Goal: Task Accomplishment & Management: Complete application form

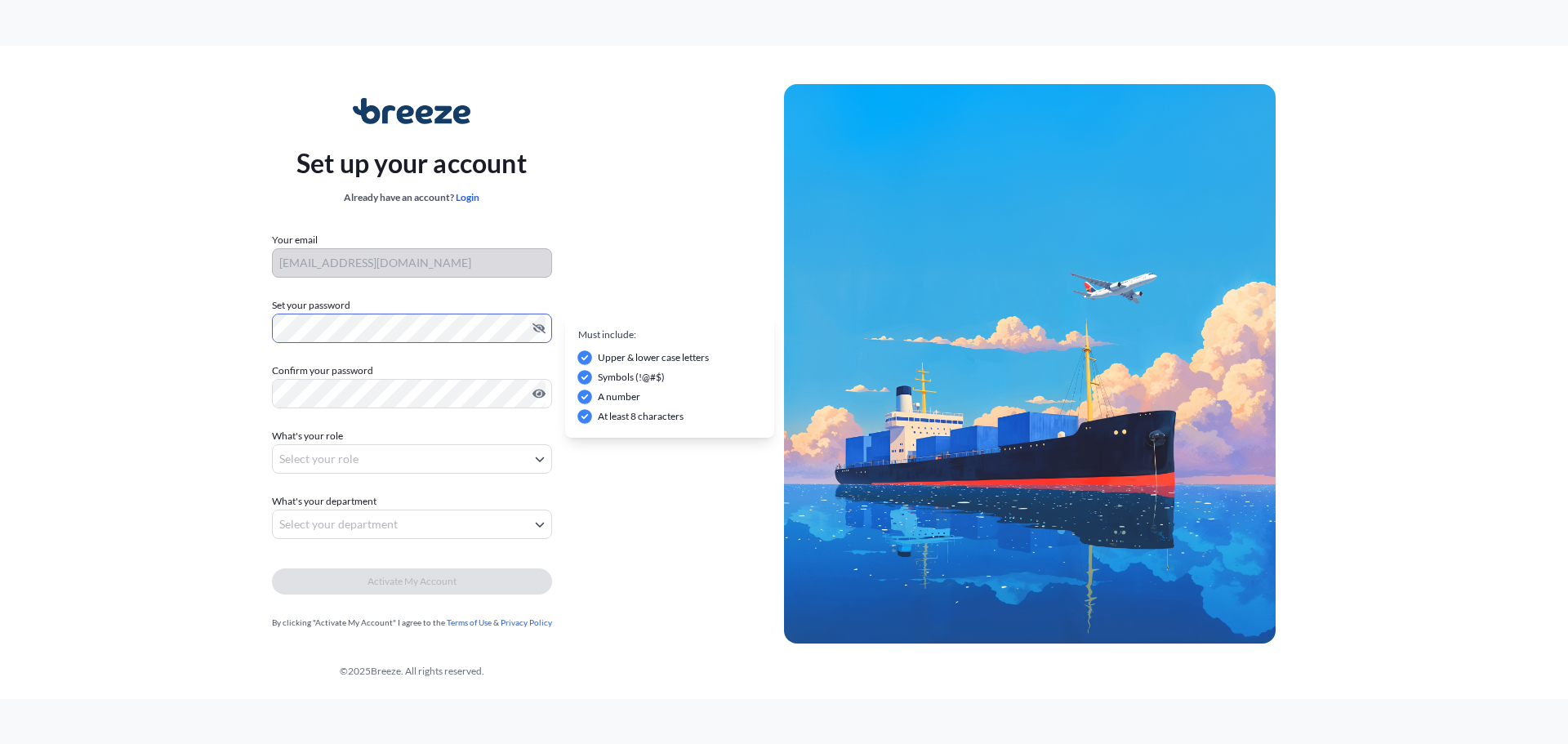
click at [218, 342] on div "Set up your account Already have an account? Login Your email bobi.cummins@jmc.…" at bounding box center [411, 364] width 744 height 598
click at [394, 446] on body "Set up your account Already have an account? Login Your email bobi.cummins@jmc.…" at bounding box center [784, 372] width 1568 height 744
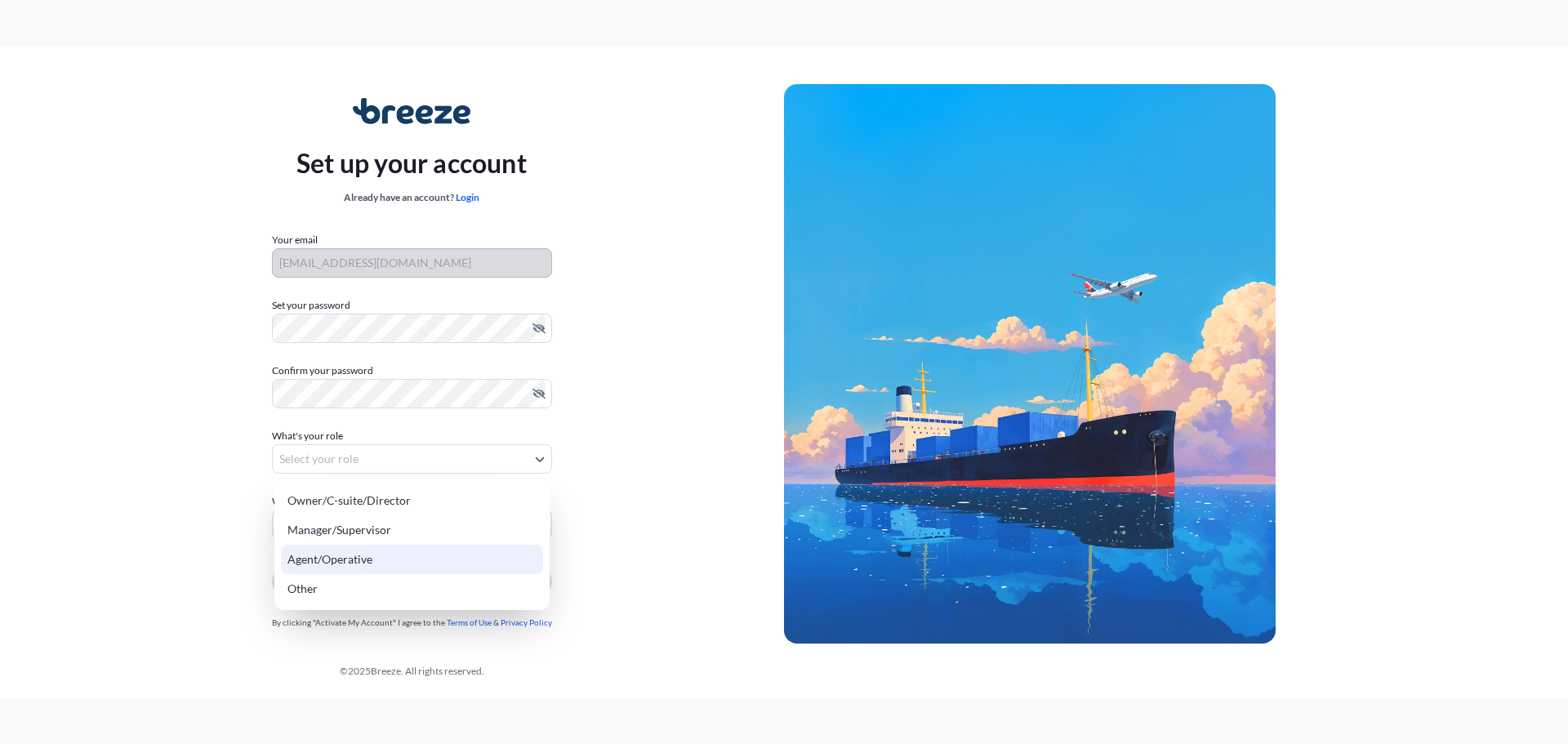
click at [374, 555] on div "Agent/Operative" at bounding box center [411, 559] width 262 height 30
select select "agent/operative"
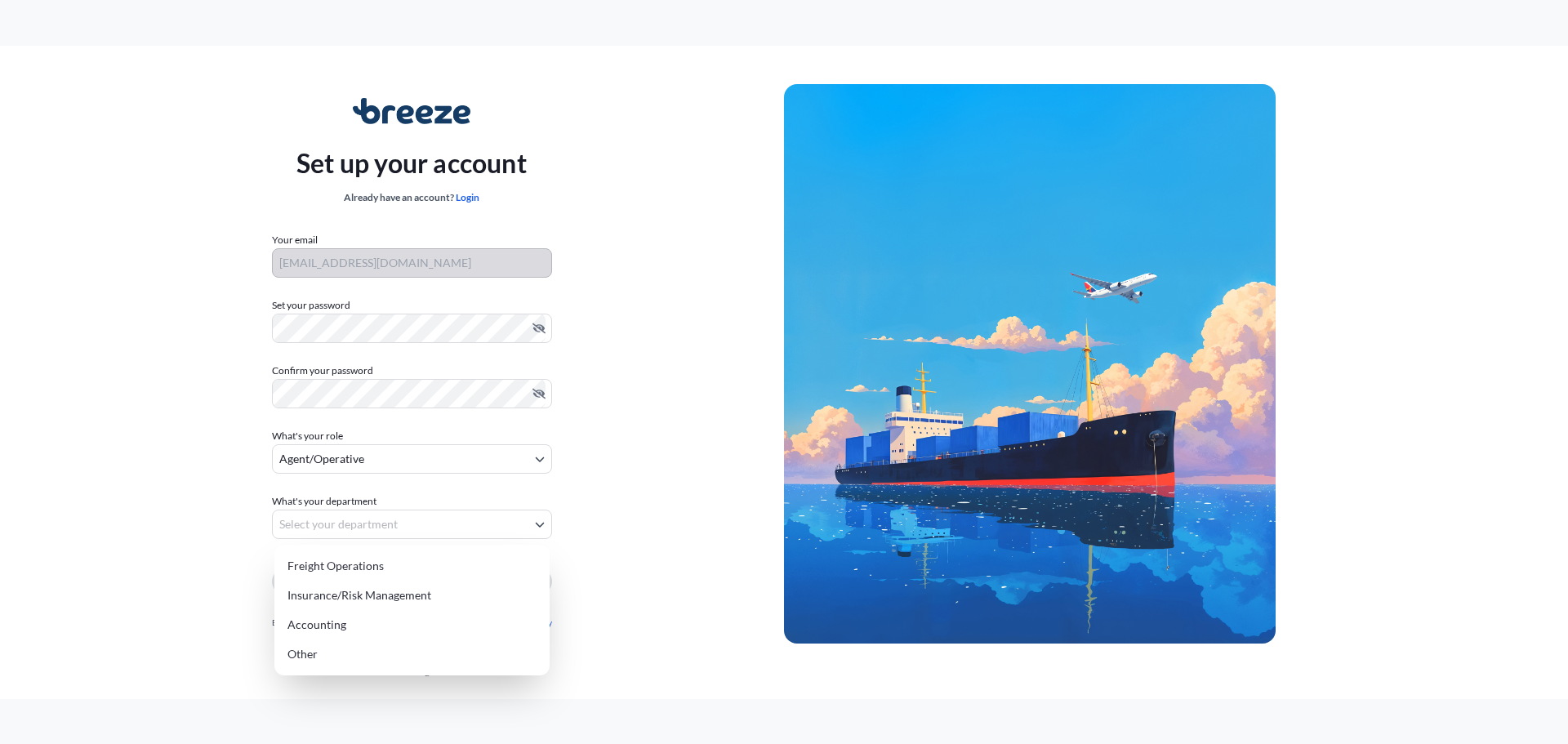
click at [373, 530] on body "Set up your account Already have an account? Login Your email bobi.cummins@jmc.…" at bounding box center [784, 372] width 1568 height 744
click at [385, 568] on div "Freight Operations" at bounding box center [411, 565] width 262 height 30
select select "freight operations"
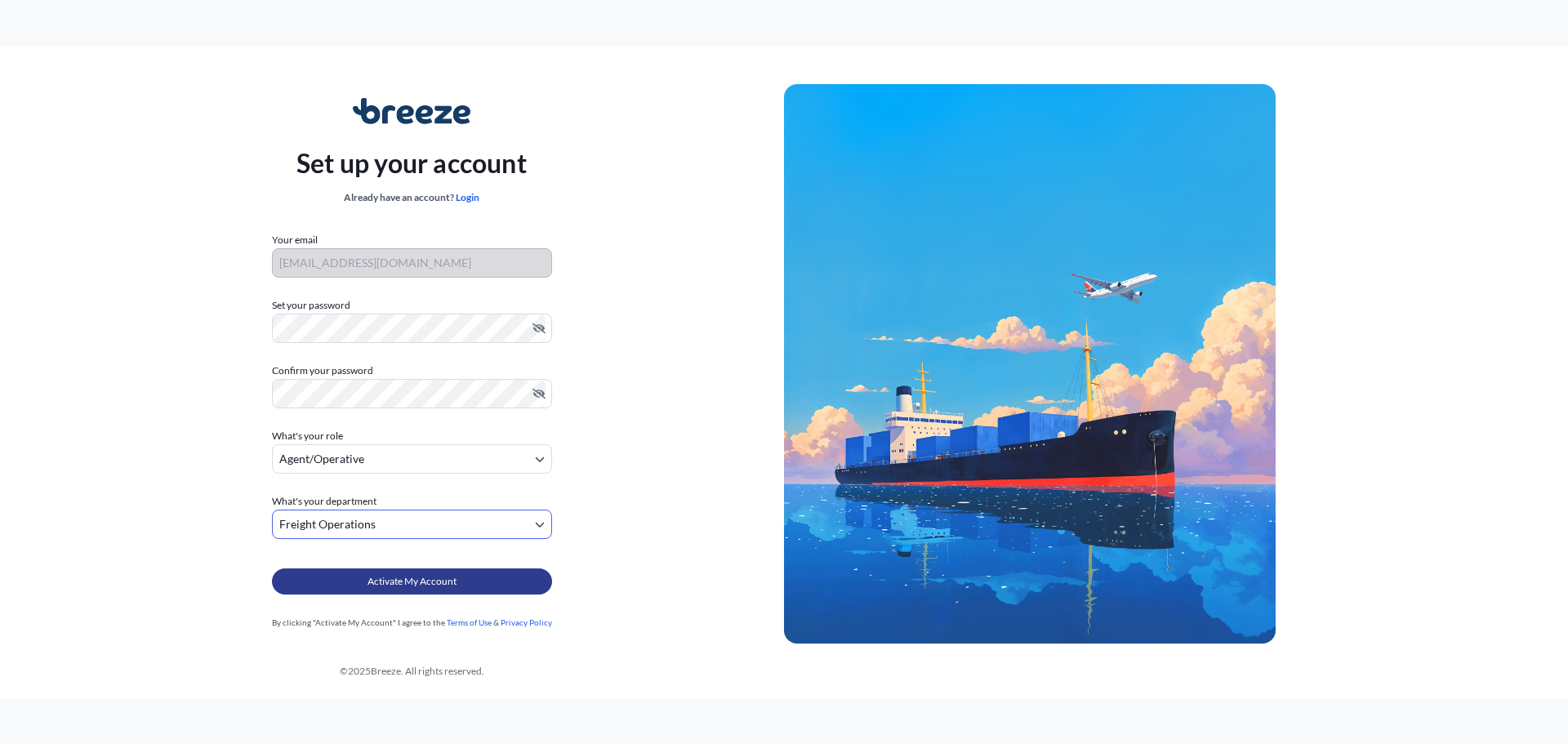
click at [400, 590] on button "Activate My Account" at bounding box center [412, 581] width 280 height 26
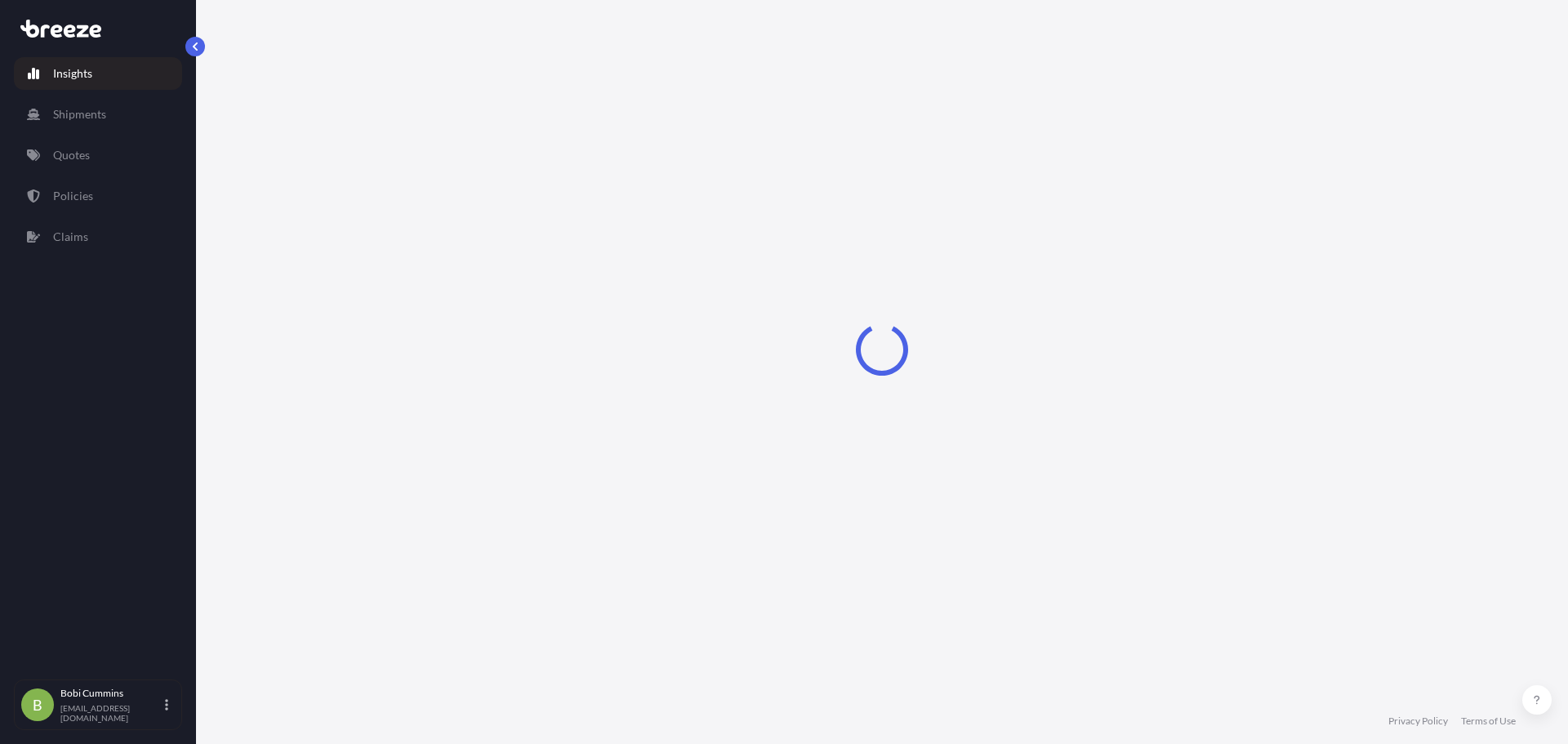
select select "2025"
